Goal: Contribute content: Contribute content

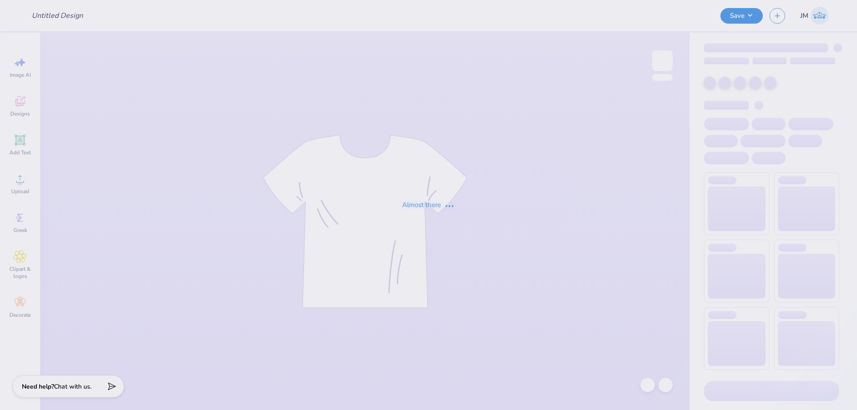
type input "Work week sets for SK"
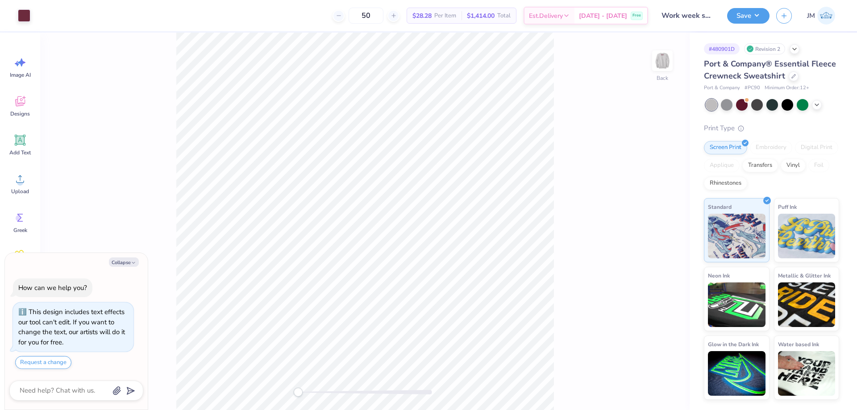
type textarea "x"
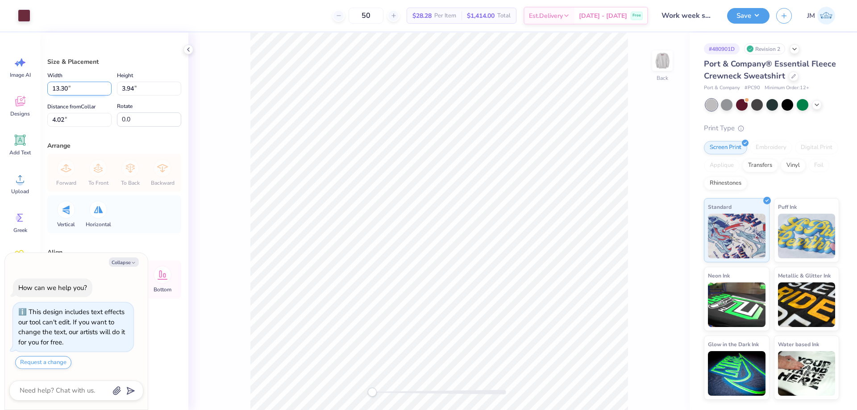
click at [79, 90] on input "13.30" at bounding box center [79, 89] width 64 height 14
type input "12.5"
type textarea "x"
type input "12.50"
type input "3.70"
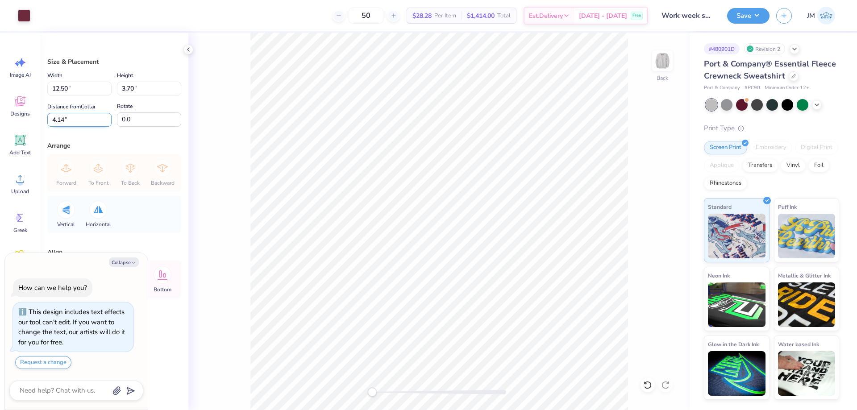
click at [75, 120] on input "4.14" at bounding box center [79, 120] width 64 height 14
type input "3"
click at [665, 65] on img at bounding box center [662, 61] width 36 height 36
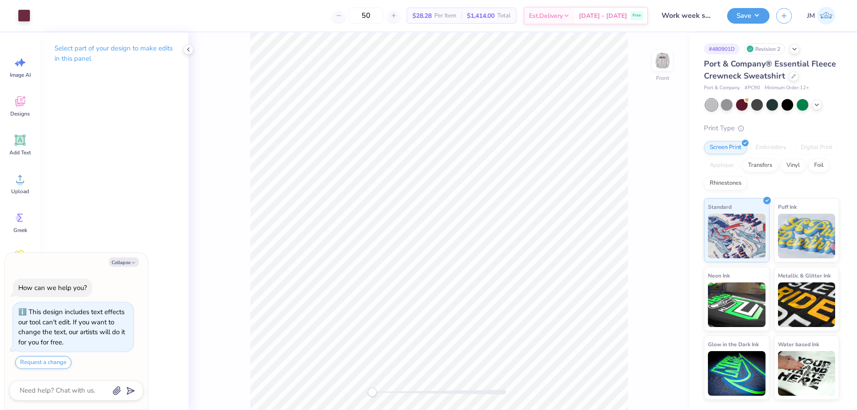
type textarea "x"
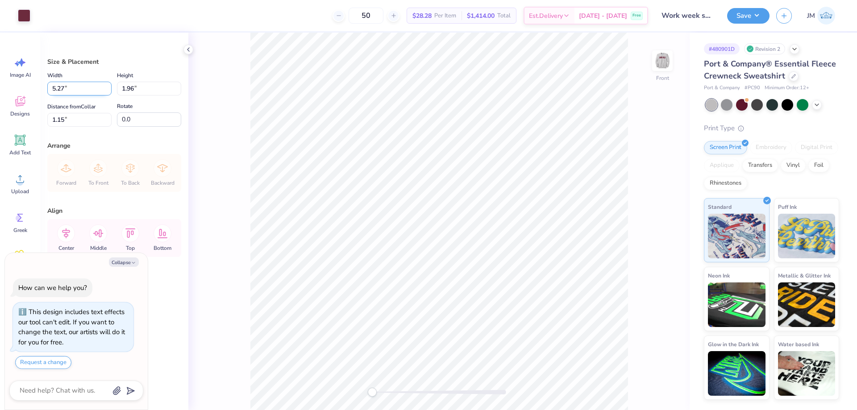
click at [74, 86] on input "5.27" at bounding box center [79, 89] width 64 height 14
type input "5"
type textarea "x"
type input "5.00"
type input "1.86"
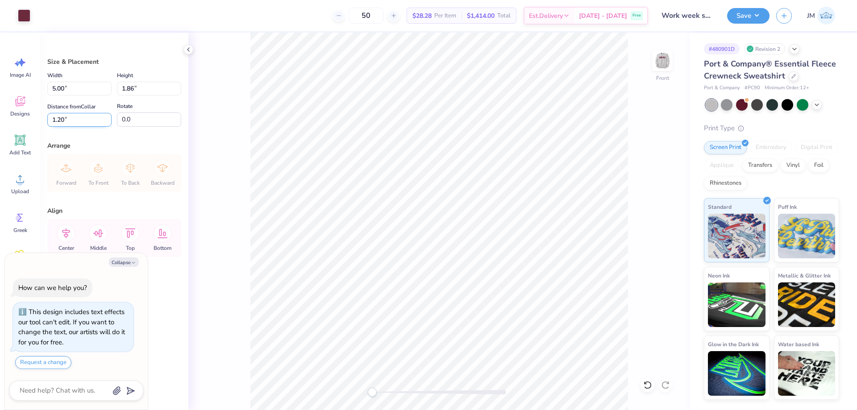
click at [83, 119] on input "1.20" at bounding box center [79, 120] width 64 height 14
type input "1.5"
type textarea "x"
type input "1.50"
click at [663, 66] on img at bounding box center [662, 61] width 36 height 36
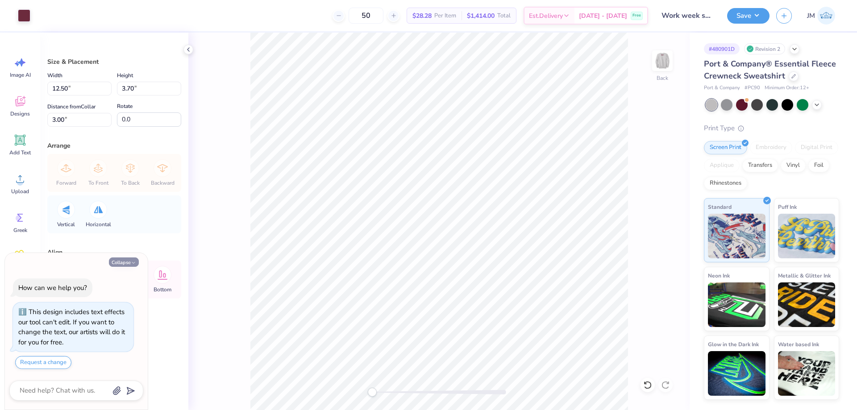
click at [128, 266] on button "Collapse" at bounding box center [124, 261] width 30 height 9
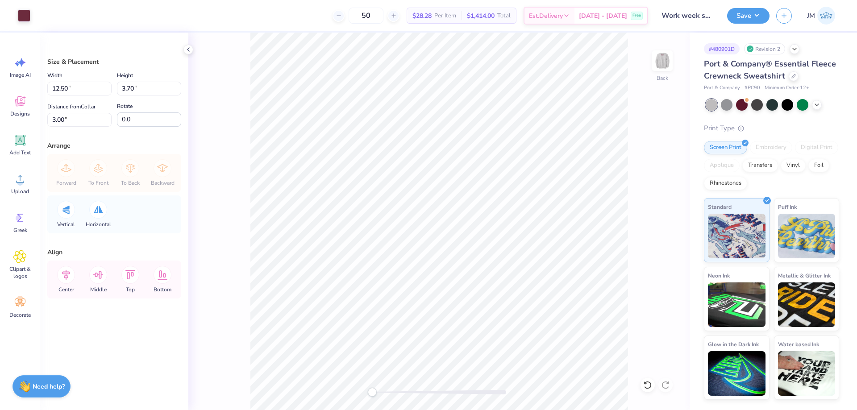
type textarea "x"
click at [639, 388] on div "Back" at bounding box center [438, 222] width 501 height 378
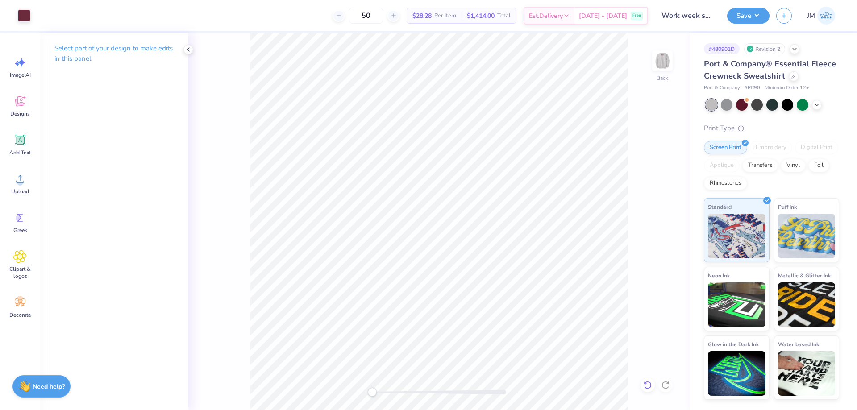
click at [645, 386] on icon at bounding box center [647, 385] width 9 height 9
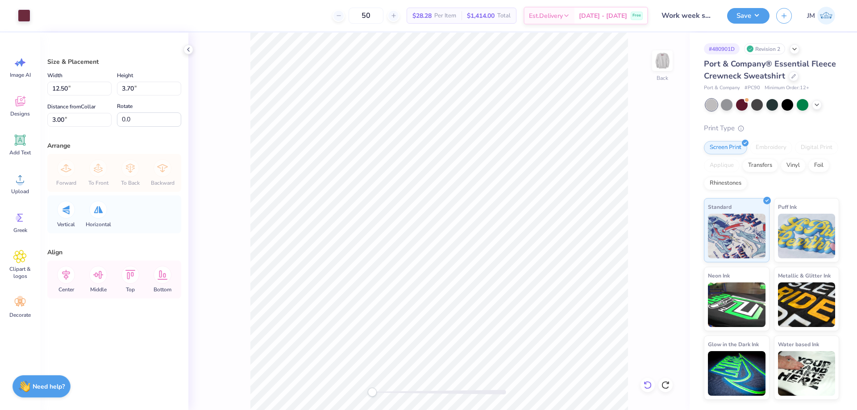
click at [646, 386] on icon at bounding box center [647, 385] width 9 height 9
click at [80, 125] on input "4.14" at bounding box center [79, 120] width 64 height 14
type input "3"
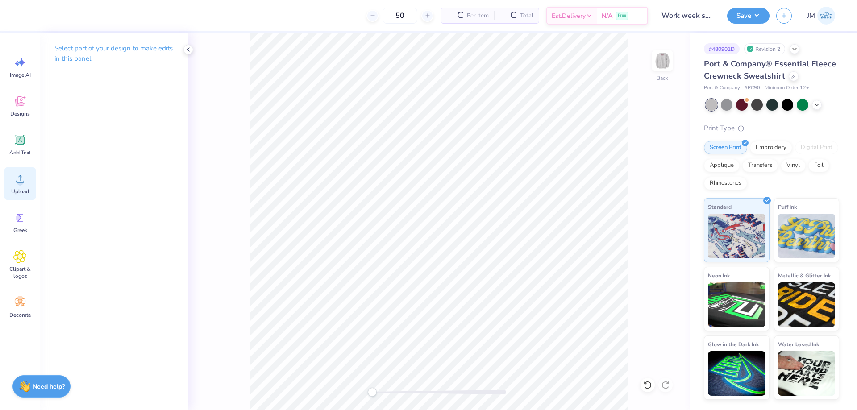
click at [27, 185] on div "Upload" at bounding box center [20, 183] width 32 height 33
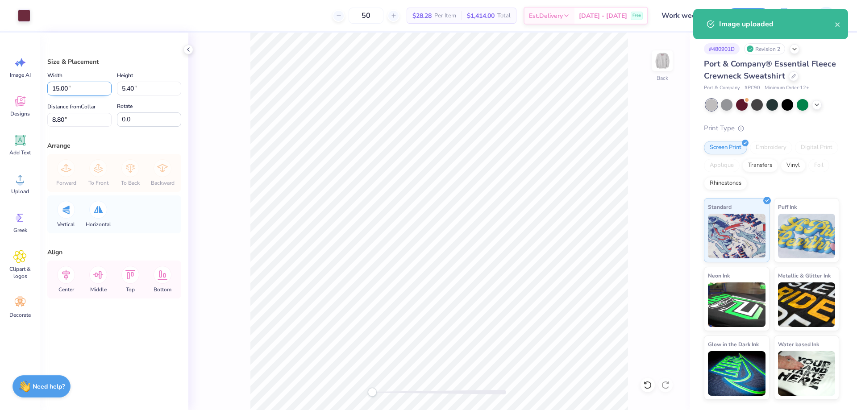
click at [75, 83] on input "15.00" at bounding box center [79, 89] width 64 height 14
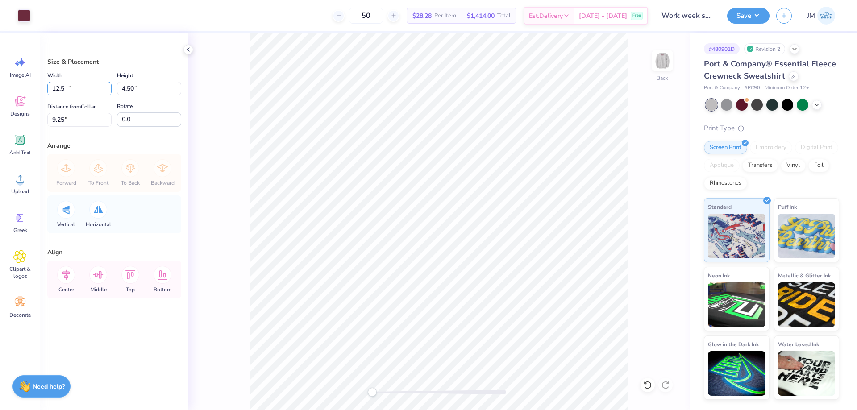
type input "12.50"
type input "4.50"
click at [82, 121] on input "9.25" at bounding box center [79, 120] width 64 height 14
type input "3"
click at [70, 277] on icon at bounding box center [66, 275] width 18 height 18
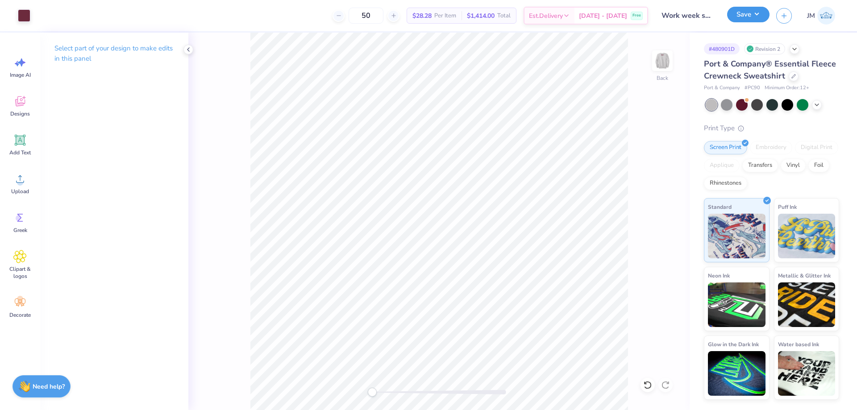
click at [757, 15] on button "Save" at bounding box center [748, 15] width 42 height 16
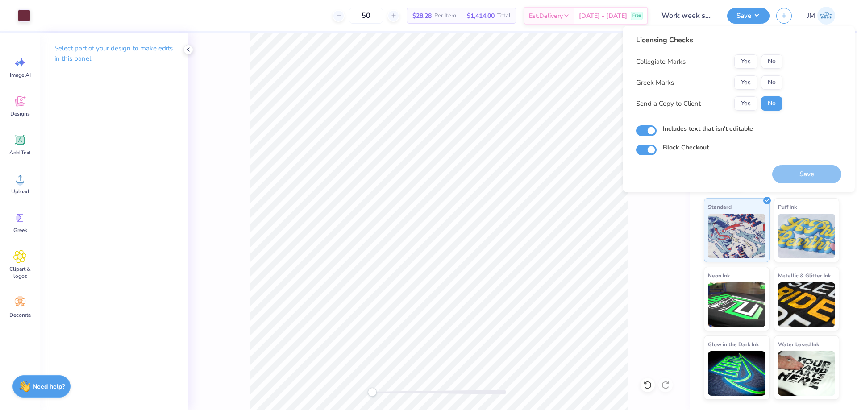
click at [747, 74] on div "Collegiate Marks Yes No Greek Marks Yes No Send a Copy to Client Yes No" at bounding box center [709, 82] width 146 height 56
click at [753, 78] on button "Yes" at bounding box center [745, 82] width 23 height 14
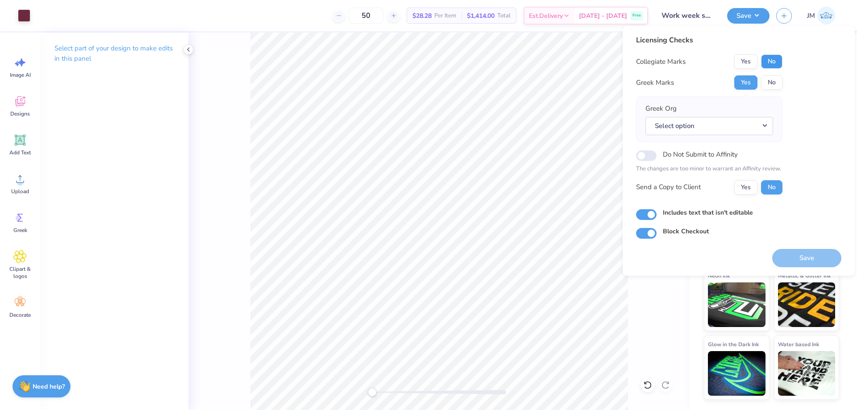
click at [774, 65] on button "No" at bounding box center [771, 61] width 21 height 14
click at [768, 131] on button "Select option" at bounding box center [709, 126] width 128 height 18
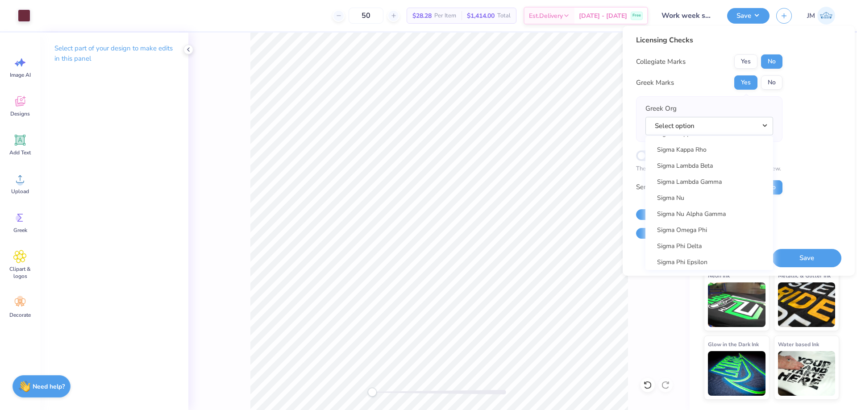
scroll to position [5834, 0]
click at [707, 163] on link "Sigma Kappa" at bounding box center [709, 161] width 120 height 15
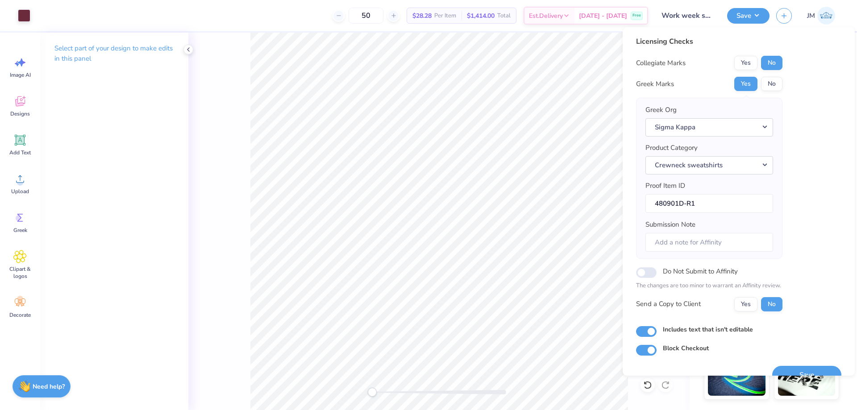
scroll to position [17, 0]
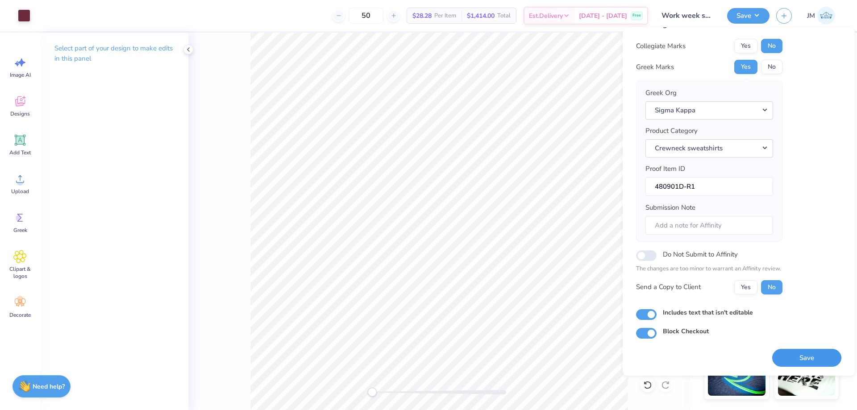
click at [810, 352] on button "Save" at bounding box center [806, 358] width 69 height 18
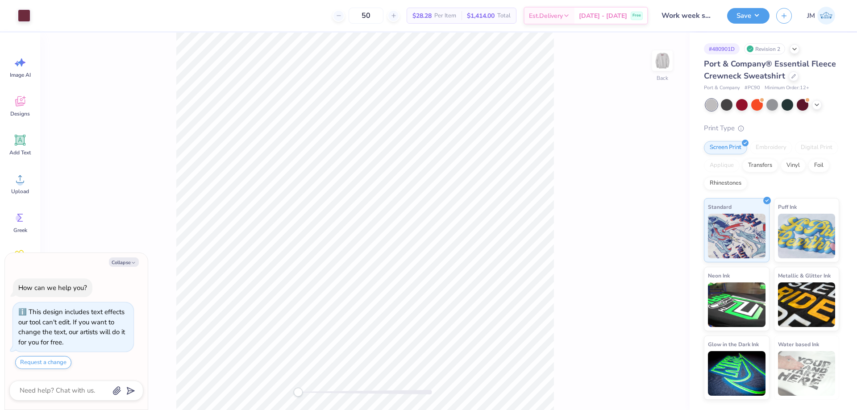
type textarea "x"
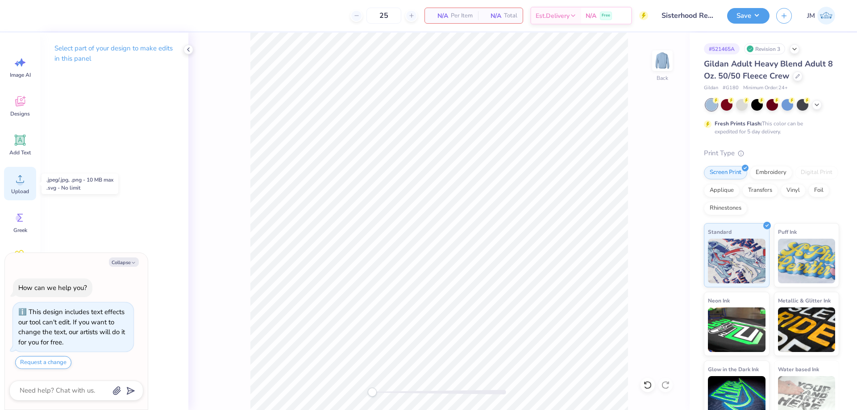
click at [27, 181] on div "Upload" at bounding box center [20, 183] width 32 height 33
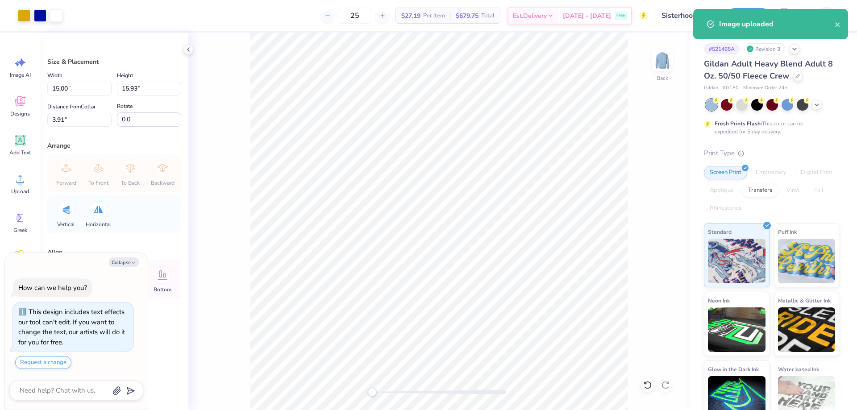
type textarea "x"
click at [89, 90] on input "15.00" at bounding box center [79, 89] width 64 height 14
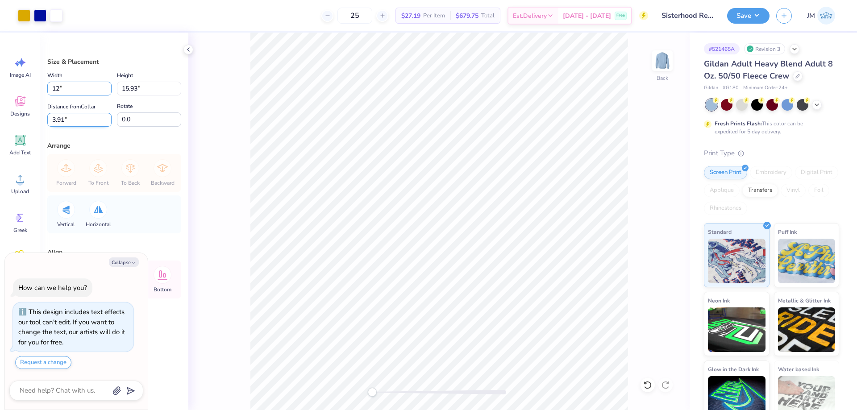
type input "12"
click at [80, 120] on input "3.91" at bounding box center [79, 120] width 64 height 14
type textarea "x"
type input "12.00"
type input "12.74"
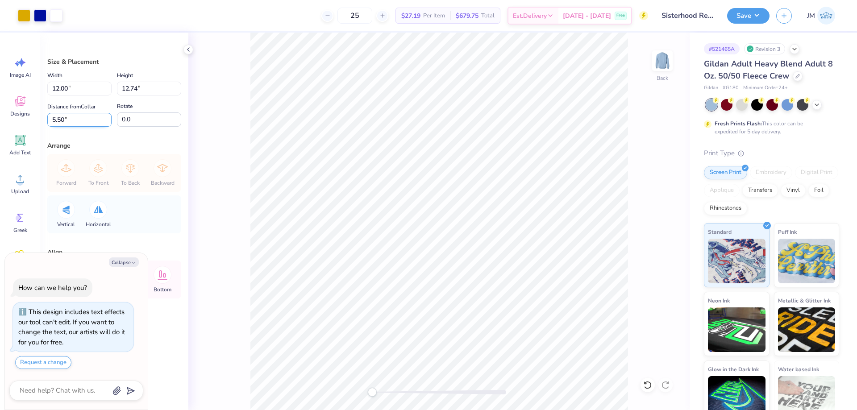
type input "3"
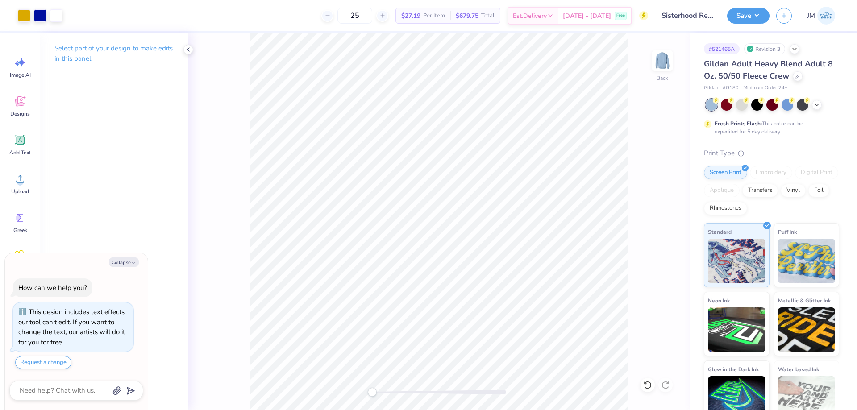
type textarea "x"
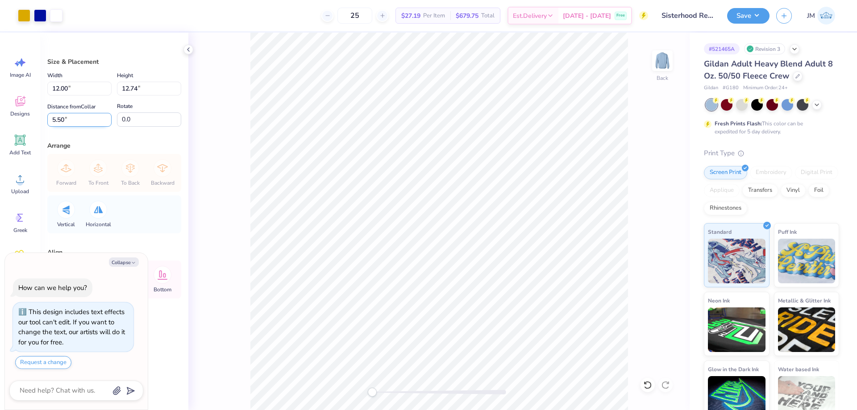
click at [75, 120] on input "5.50" at bounding box center [79, 120] width 64 height 14
type input "3"
click at [84, 136] on div "Size & Placement Width 12.00 12.00 " Height 12.74 12.74 " Distance from Collar …" at bounding box center [114, 222] width 148 height 378
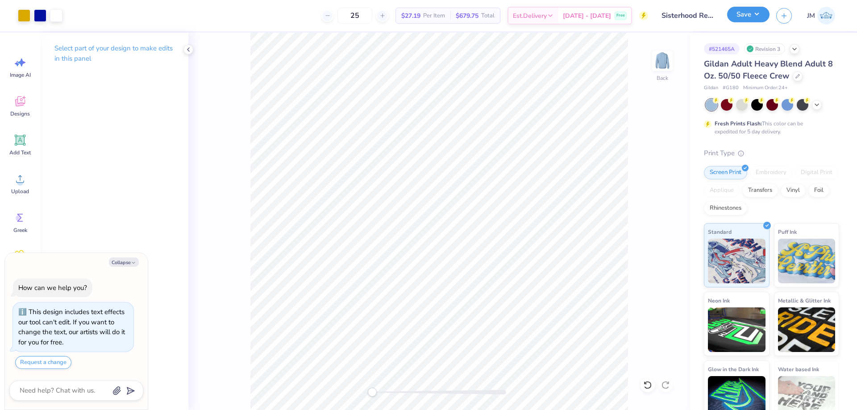
click at [759, 17] on button "Save" at bounding box center [748, 15] width 42 height 16
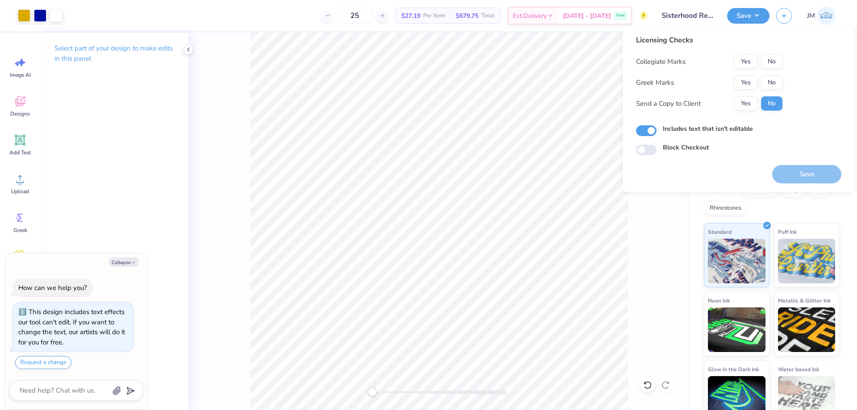
click at [744, 73] on div "Collegiate Marks Yes No Greek Marks Yes No Send a Copy to Client Yes No" at bounding box center [709, 82] width 146 height 56
click at [751, 82] on button "Yes" at bounding box center [745, 82] width 23 height 14
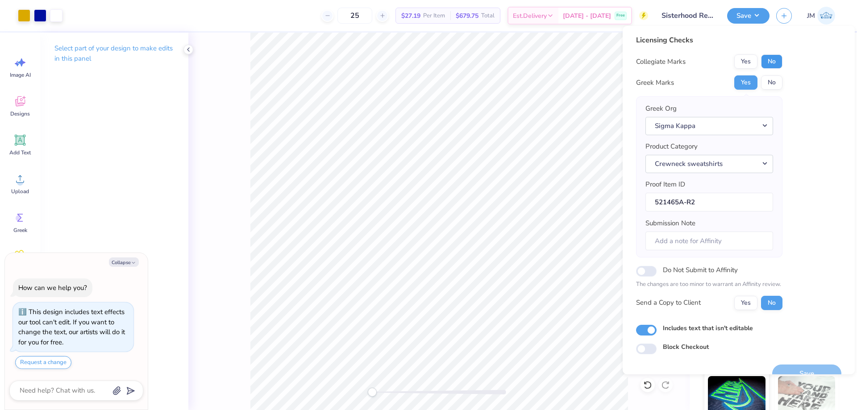
click at [772, 55] on button "No" at bounding box center [771, 61] width 21 height 14
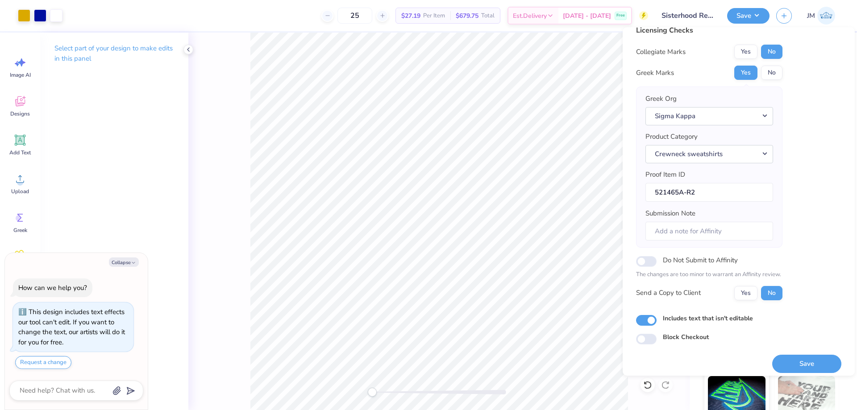
scroll to position [17, 0]
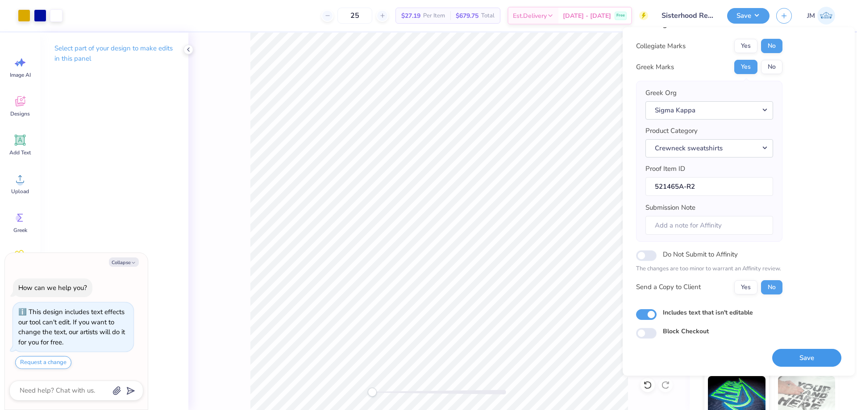
click at [813, 353] on button "Save" at bounding box center [806, 358] width 69 height 18
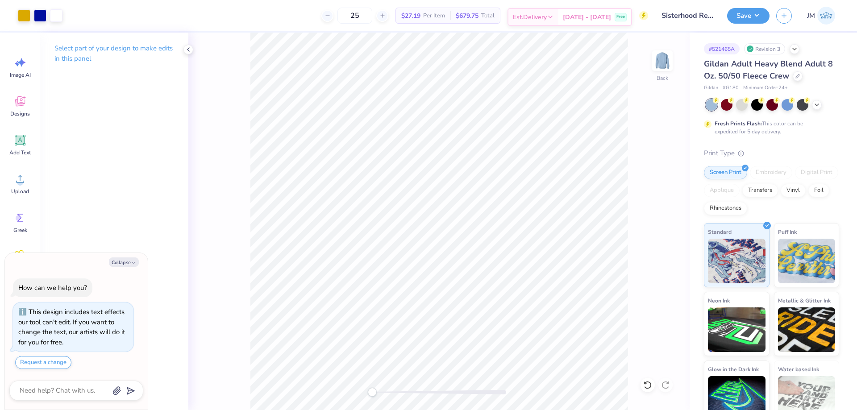
type textarea "x"
